Goal: Task Accomplishment & Management: Complete application form

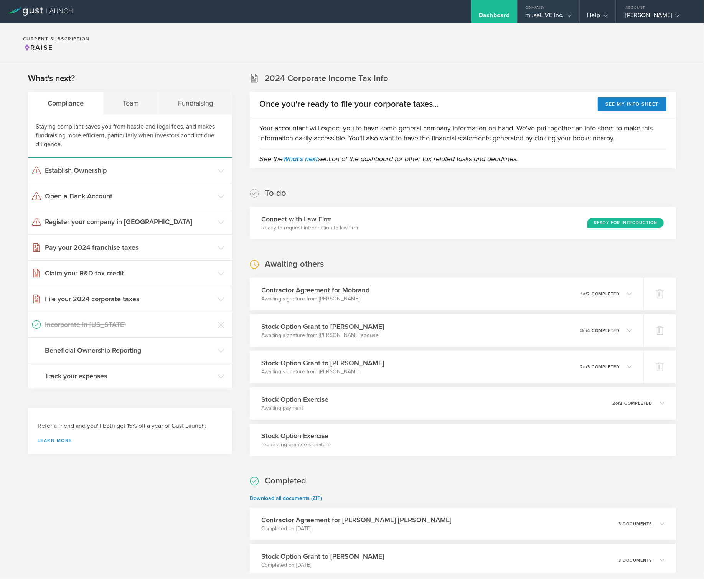
click at [551, 17] on div "museLIVE Inc." at bounding box center [548, 18] width 46 height 12
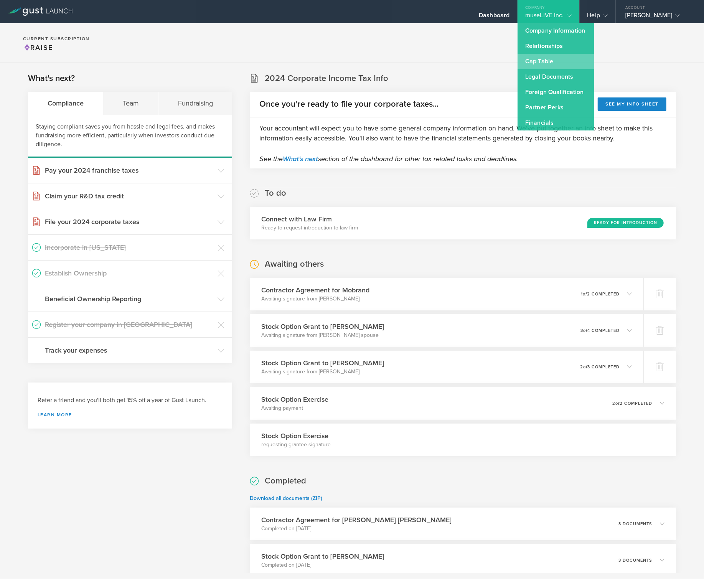
click at [561, 62] on link "Cap Table" at bounding box center [555, 61] width 77 height 15
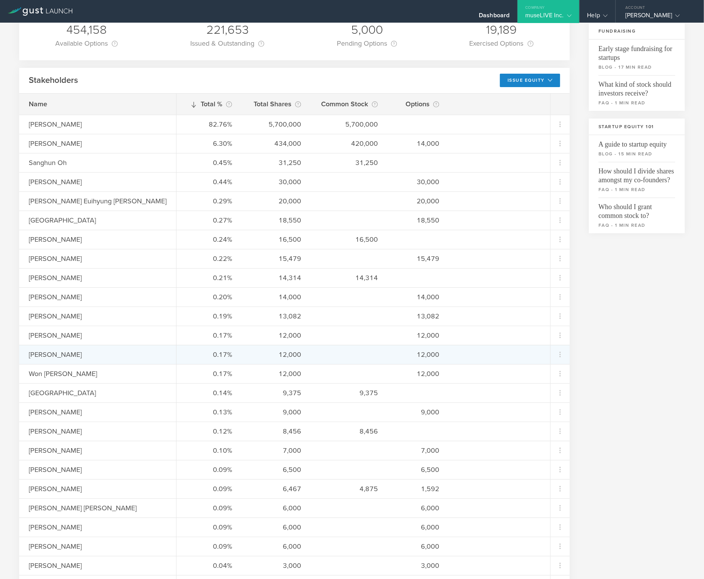
scroll to position [159, 0]
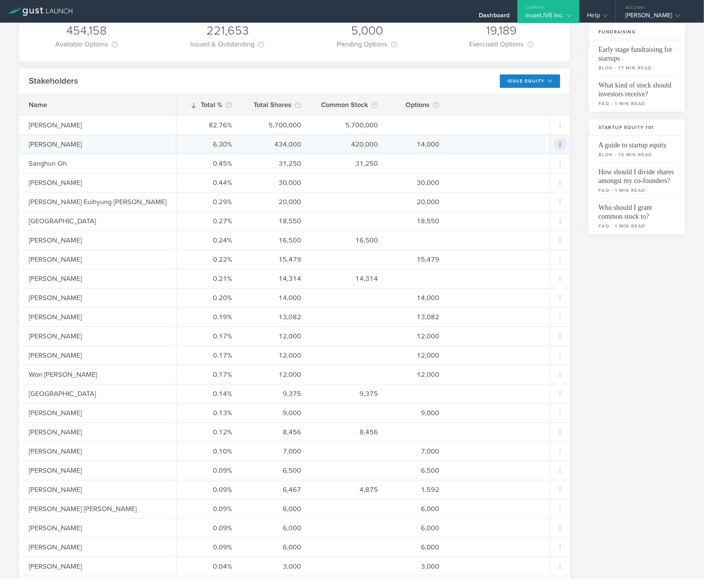
click at [559, 142] on icon at bounding box center [559, 144] width 9 height 9
click at [540, 197] on div "due to termination" at bounding box center [536, 201] width 58 height 8
click at [559, 141] on icon at bounding box center [559, 144] width 9 height 9
click at [528, 194] on div "Repurchase stock" at bounding box center [536, 192] width 58 height 9
click at [559, 143] on icon at bounding box center [559, 144] width 9 height 9
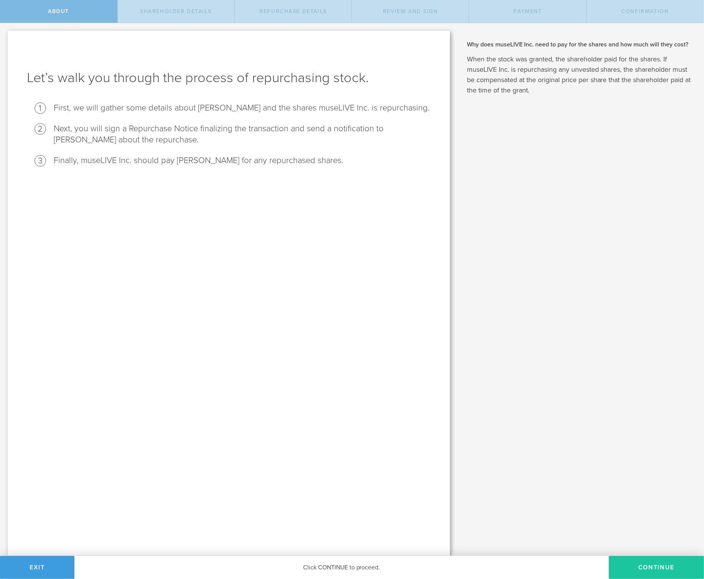
click at [644, 570] on button "Continue" at bounding box center [656, 567] width 95 height 23
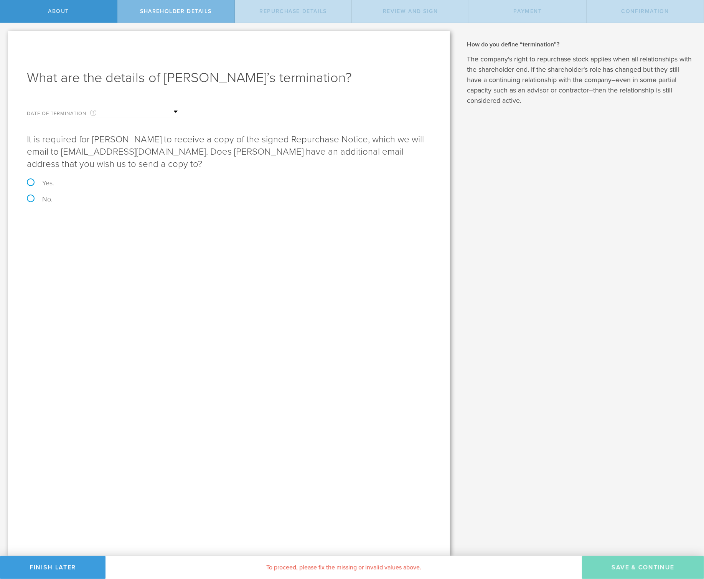
click at [56, 112] on label "Date of Termination This is the date that Jiwoong Yeon severed ties with your c…" at bounding box center [65, 113] width 77 height 9
click at [83, 106] on div "Date of Termination This is the date that Jiwoong Yeon severed ties with your c…" at bounding box center [103, 110] width 153 height 16
click at [80, 112] on label "Date of Termination This is the date that Jiwoong Yeon severed ties with your c…" at bounding box center [65, 113] width 77 height 9
click at [174, 111] on input "text" at bounding box center [142, 112] width 77 height 12
click at [114, 125] on icon at bounding box center [115, 125] width 3 height 10
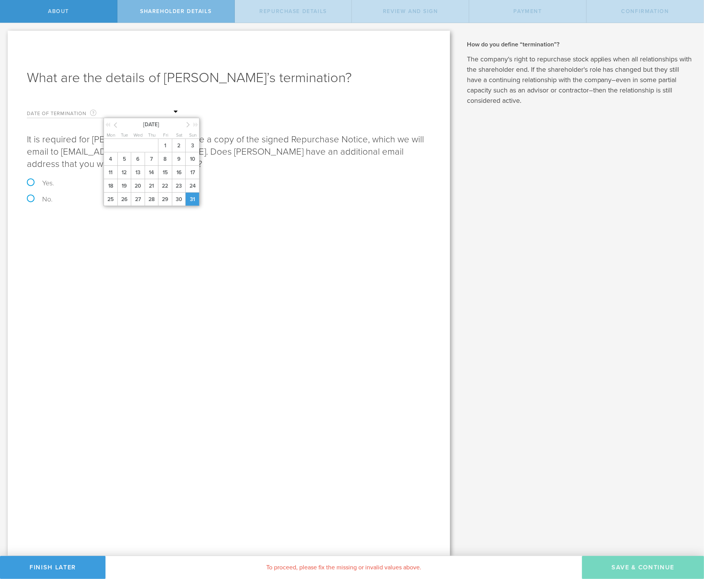
click at [191, 202] on span "31" at bounding box center [192, 198] width 14 height 13
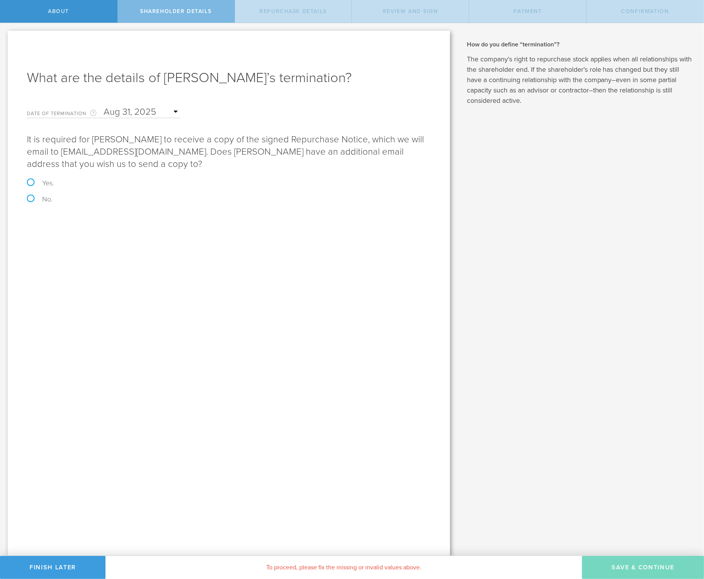
click at [30, 181] on label "Yes." at bounding box center [229, 182] width 404 height 7
click at [5, 39] on input "Yes." at bounding box center [2, 31] width 5 height 16
radio input "true"
click at [569, 497] on div "Why does museLIVE Inc. need to pay for the shares and how much will they cost? …" at bounding box center [580, 289] width 246 height 533
click at [124, 257] on input "email" at bounding box center [255, 255] width 342 height 12
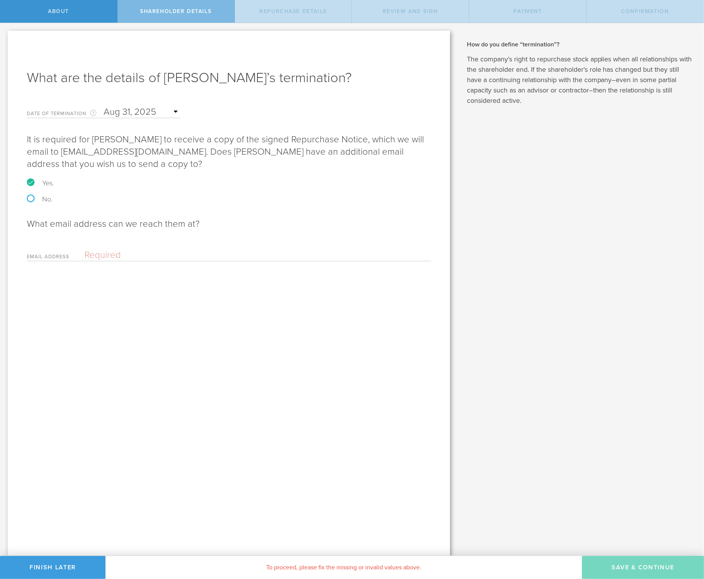
click at [127, 251] on input "email" at bounding box center [255, 255] width 342 height 12
click at [27, 202] on form "Date of Termination This is the date that Jiwoong Yeon severed ties with your c…" at bounding box center [229, 181] width 404 height 159
click at [30, 198] on label "No." at bounding box center [229, 199] width 404 height 7
click at [5, 39] on input "No." at bounding box center [2, 31] width 5 height 16
radio input "true"
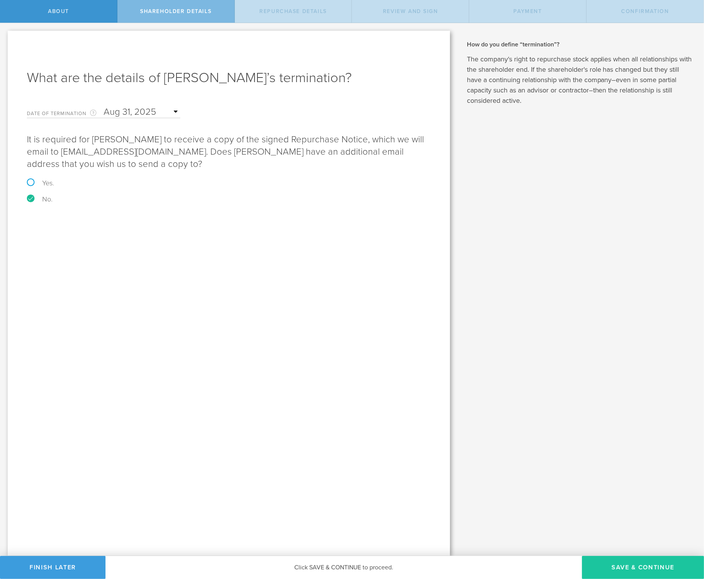
click at [617, 569] on button "Save & Continue" at bounding box center [643, 567] width 122 height 23
